Goal: Task Accomplishment & Management: Manage account settings

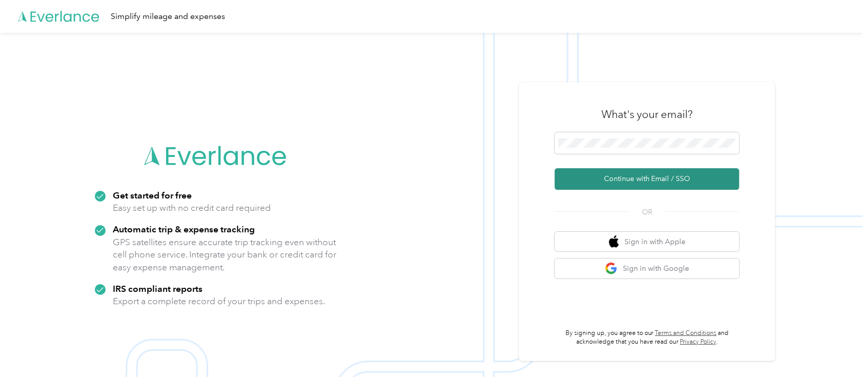
click at [680, 178] on button "Continue with Email / SSO" at bounding box center [647, 179] width 185 height 22
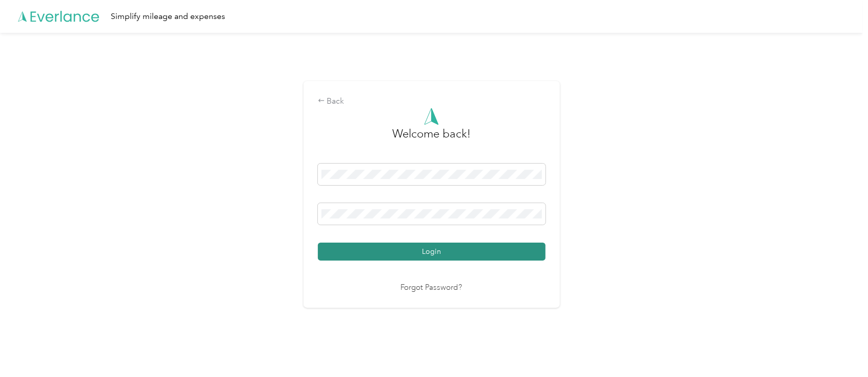
click at [455, 251] on button "Login" at bounding box center [432, 252] width 228 height 18
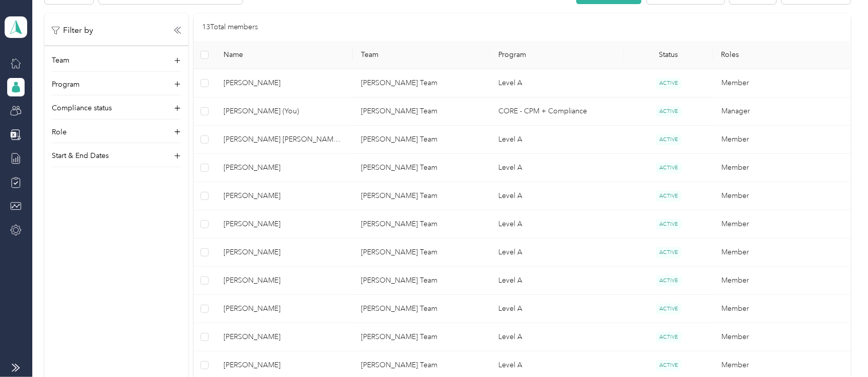
scroll to position [216, 0]
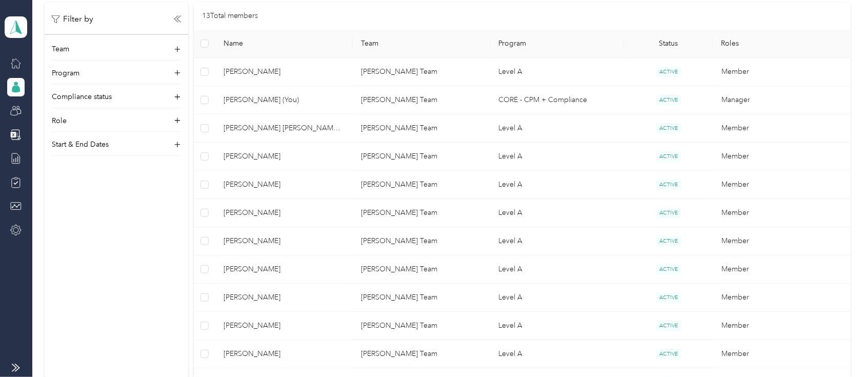
click at [851, 207] on div "Members All Members 14 Onboarding 0 NEW Securely sync your HR system with Everl…" at bounding box center [447, 153] width 831 height 738
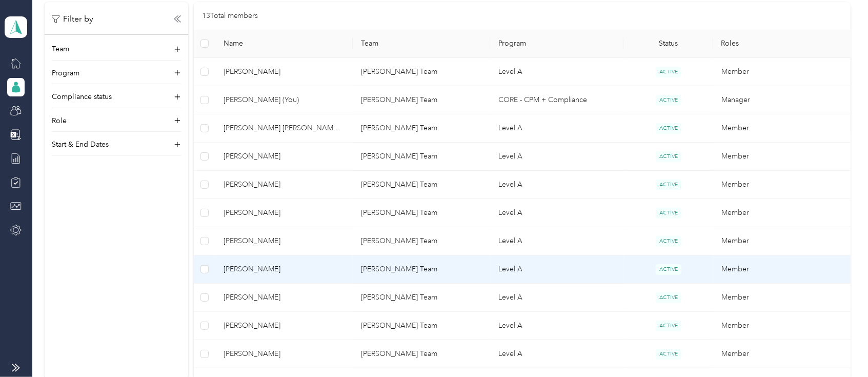
click at [244, 264] on span "[PERSON_NAME]" at bounding box center [284, 269] width 121 height 11
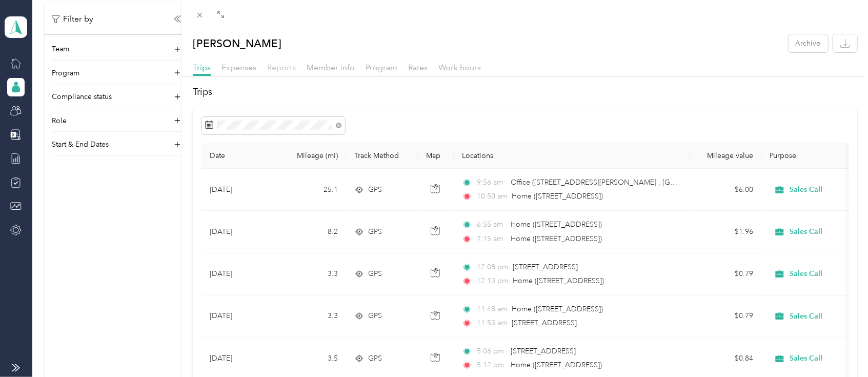
click at [285, 69] on span "Reports" at bounding box center [281, 68] width 29 height 10
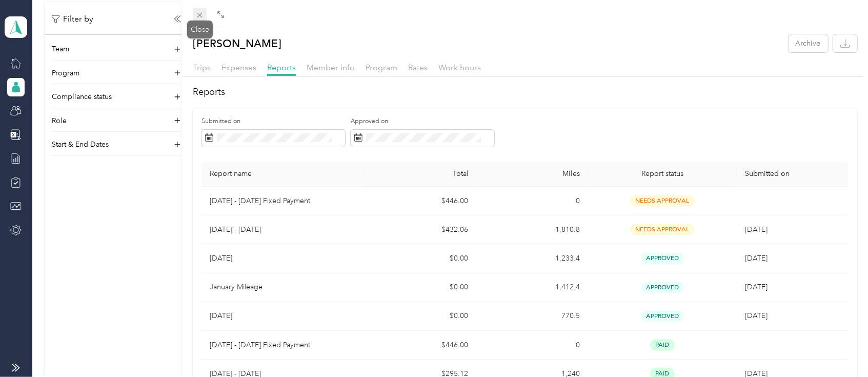
click at [197, 16] on icon at bounding box center [199, 15] width 9 height 9
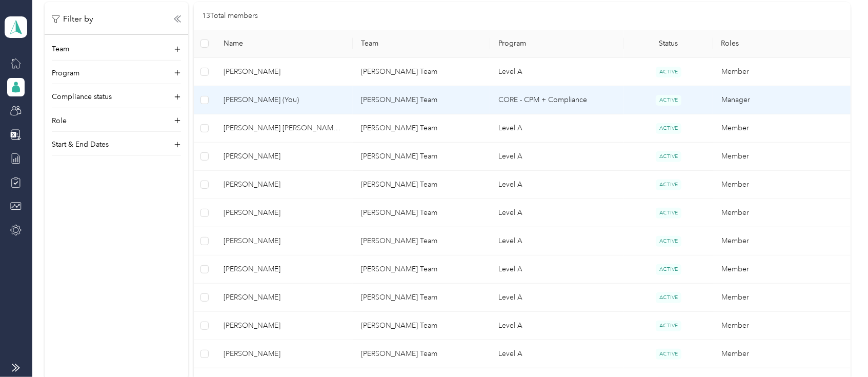
click at [250, 102] on span "[PERSON_NAME] (You)" at bounding box center [284, 99] width 121 height 11
click at [250, 376] on div "Drag to resize Click to close Loading member data" at bounding box center [431, 377] width 863 height 0
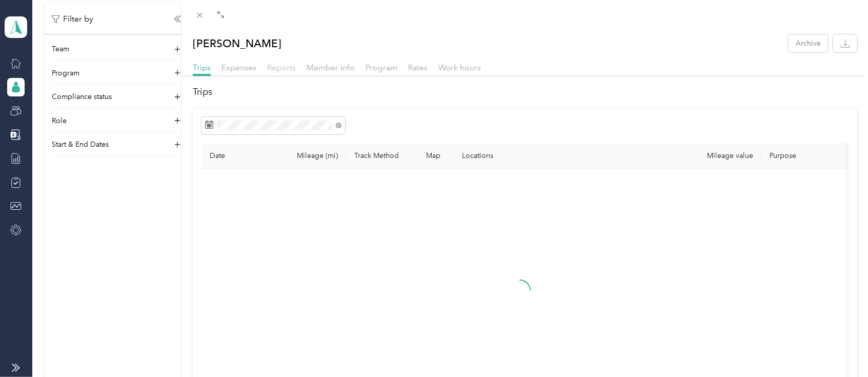
click at [284, 68] on span "Reports" at bounding box center [281, 68] width 29 height 10
